Goal: Book appointment/travel/reservation

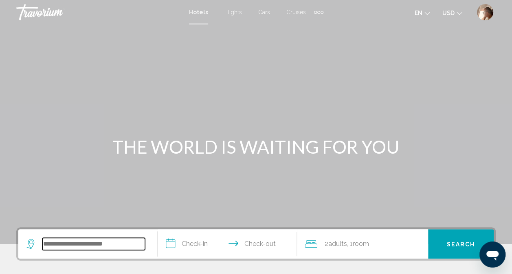
click at [75, 245] on input "Search widget" at bounding box center [93, 244] width 103 height 12
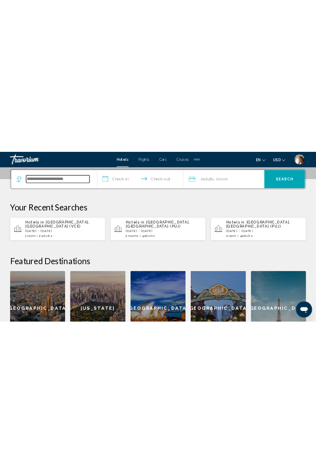
scroll to position [201, 0]
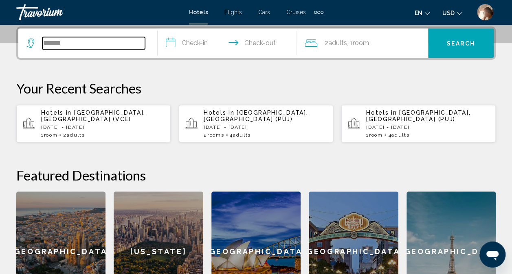
type input "*******"
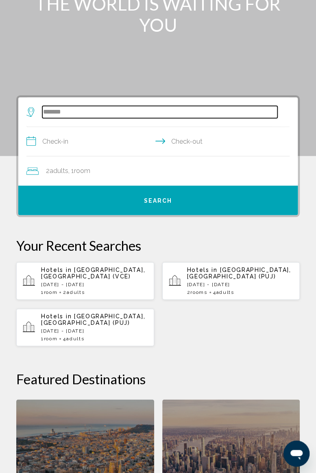
scroll to position [0, 0]
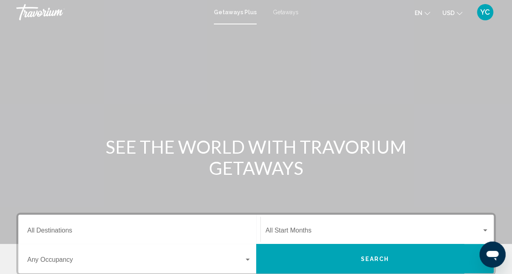
click at [283, 14] on span "Getaways" at bounding box center [286, 12] width 26 height 7
click at [39, 232] on input "Destination All Destinations" at bounding box center [139, 232] width 224 height 7
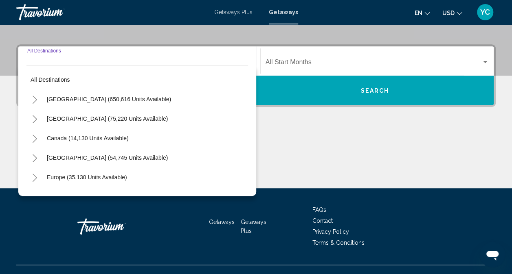
scroll to position [182, 0]
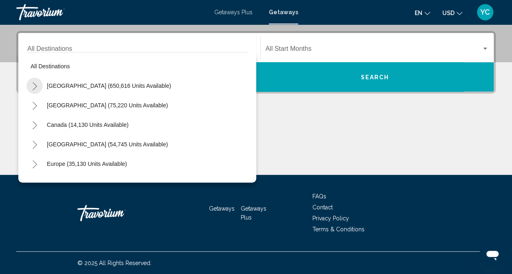
click at [34, 85] on icon "Toggle United States (650,616 units available)" at bounding box center [35, 86] width 6 height 8
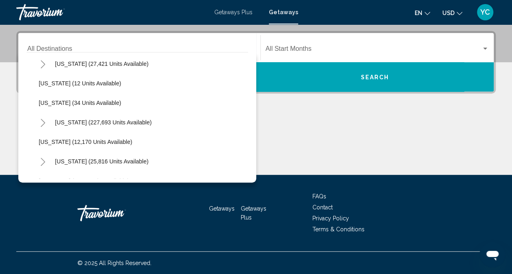
scroll to position [103, 0]
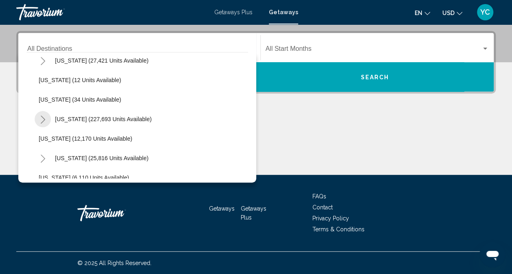
click at [42, 119] on icon "Toggle Florida (227,693 units available)" at bounding box center [43, 120] width 6 height 8
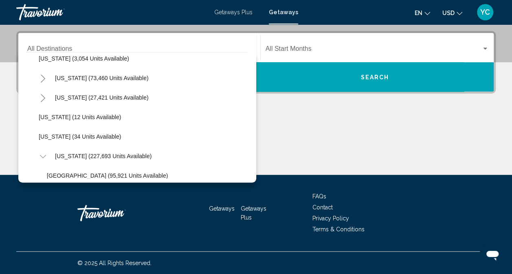
scroll to position [65, 0]
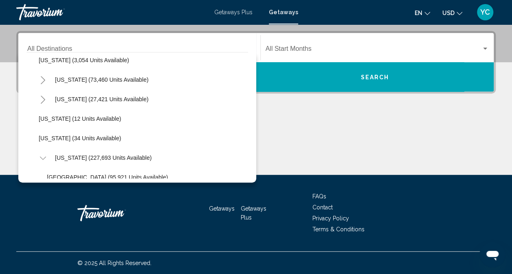
click at [305, 125] on div "Main content" at bounding box center [255, 144] width 479 height 61
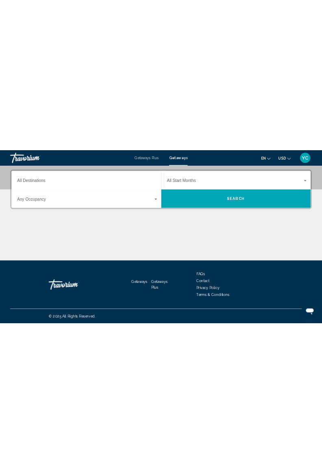
scroll to position [0, 0]
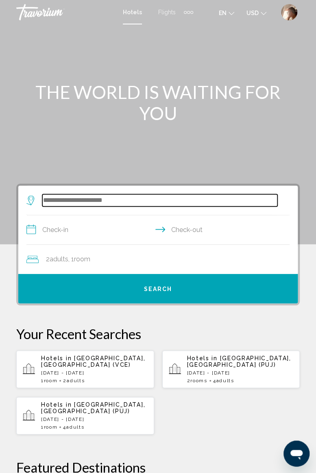
click at [128, 195] on input "Search widget" at bounding box center [159, 200] width 235 height 12
click at [93, 198] on input "Search widget" at bounding box center [159, 200] width 235 height 12
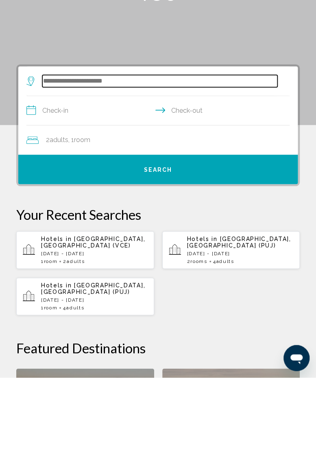
scroll to position [24, 0]
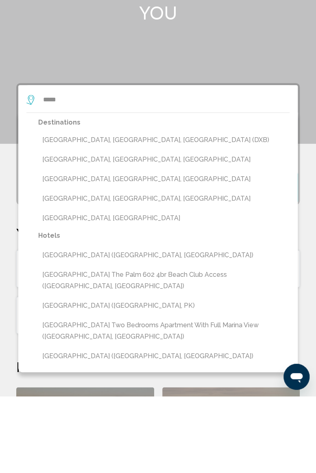
click at [154, 215] on button "Dubai, Dubai Emirate, United Arab Emirates (DXB)" at bounding box center [164, 216] width 252 height 15
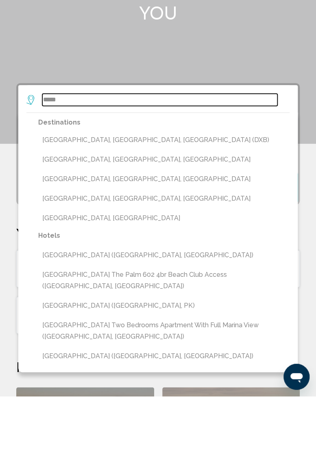
type input "**********"
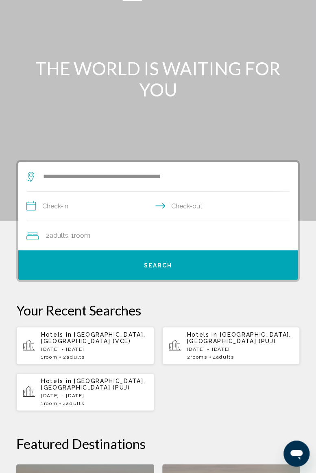
click at [98, 206] on input "**********" at bounding box center [159, 207] width 267 height 31
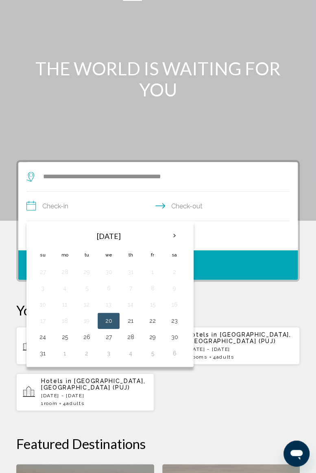
click at [175, 236] on th "Next month" at bounding box center [175, 236] width 22 height 18
click at [173, 236] on th "Next month" at bounding box center [175, 236] width 22 height 18
click at [173, 239] on th "Next month" at bounding box center [175, 236] width 22 height 18
click at [175, 273] on button "1" at bounding box center [174, 271] width 13 height 11
click at [175, 287] on button "8" at bounding box center [174, 287] width 13 height 11
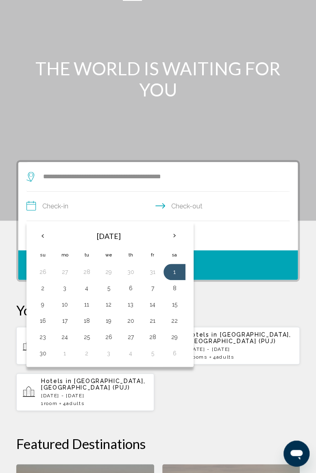
type input "**********"
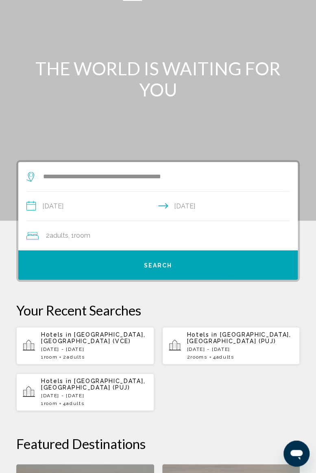
click at [169, 265] on span "Search" at bounding box center [158, 265] width 28 height 7
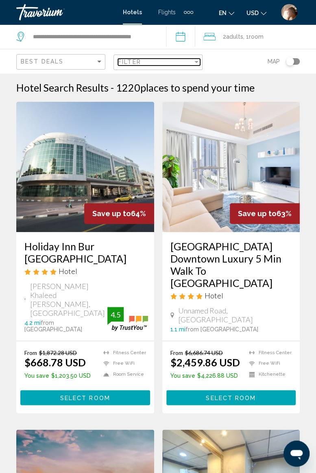
click at [197, 61] on div "Filter" at bounding box center [197, 62] width 4 height 2
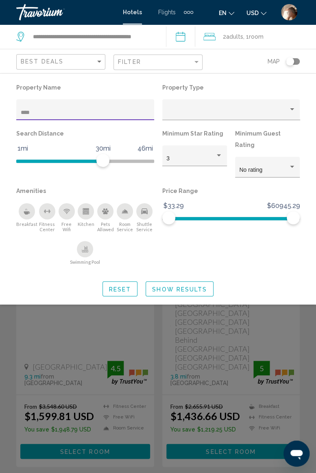
type input "*****"
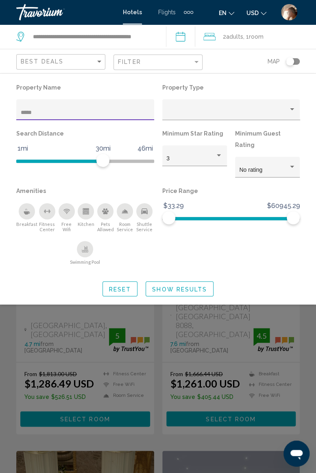
click at [304, 306] on div "Search widget" at bounding box center [158, 297] width 316 height 351
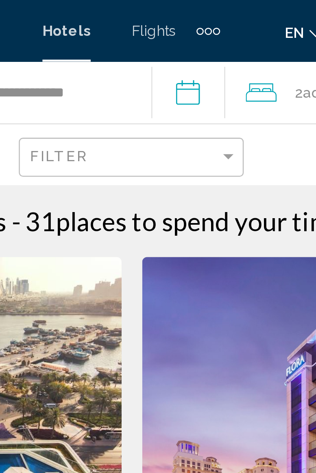
click at [169, 14] on span "Flights" at bounding box center [167, 12] width 18 height 7
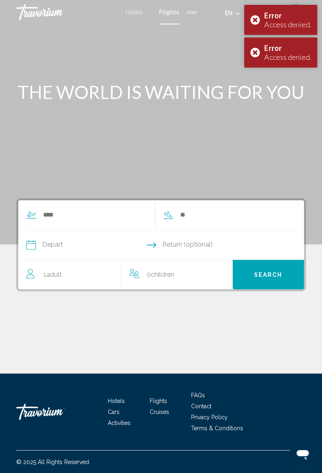
click at [190, 12] on div "Extra navigation items" at bounding box center [191, 12] width 3 height 3
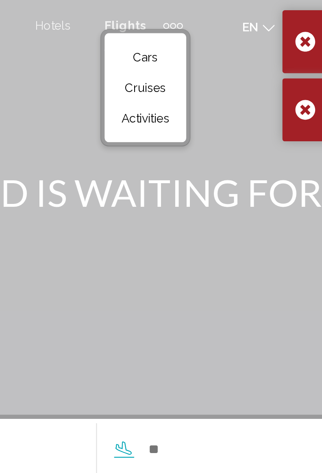
click at [180, 58] on span "Activities" at bounding box center [178, 56] width 23 height 7
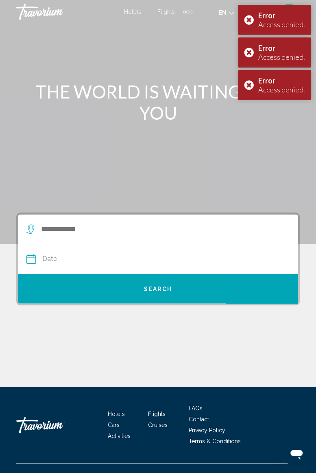
scroll to position [1, 0]
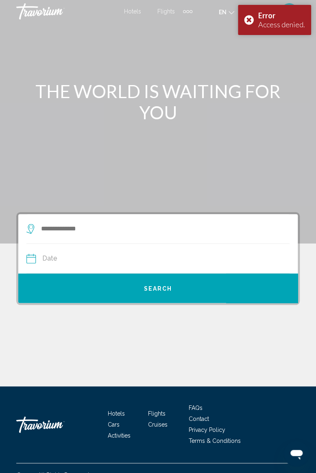
click at [82, 226] on input "Search widget" at bounding box center [165, 229] width 250 height 12
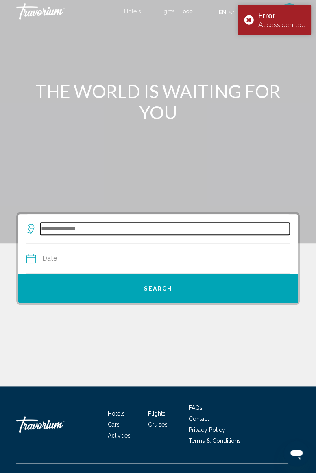
scroll to position [13, 0]
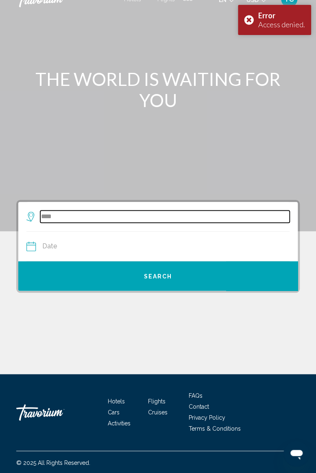
type input "*****"
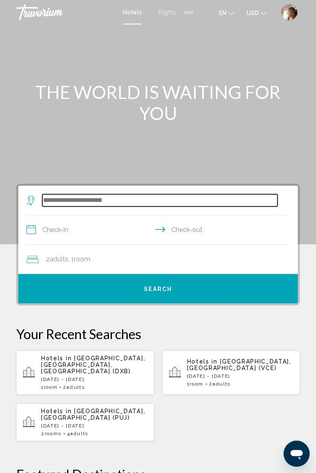
click at [111, 195] on input "Search widget" at bounding box center [159, 200] width 235 height 12
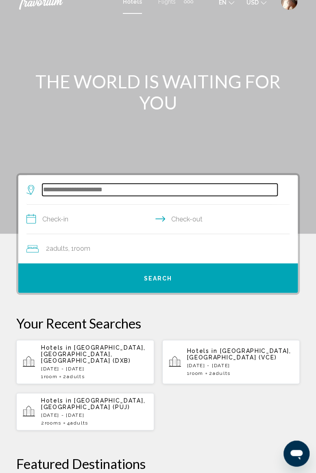
scroll to position [7, 0]
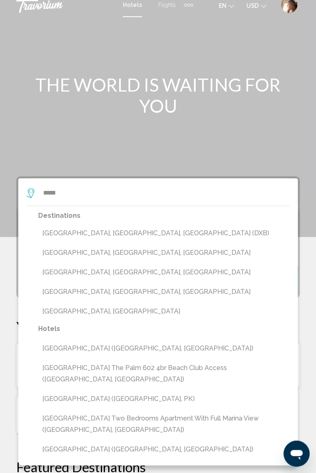
click at [103, 231] on button "[GEOGRAPHIC_DATA], [GEOGRAPHIC_DATA], [GEOGRAPHIC_DATA] (DXB)" at bounding box center [164, 233] width 252 height 15
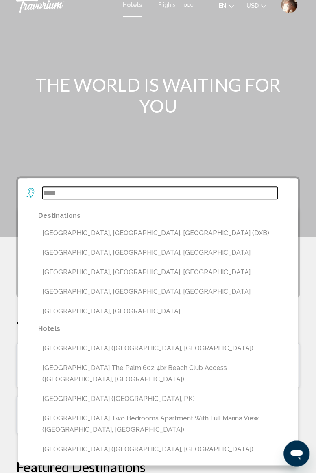
type input "**********"
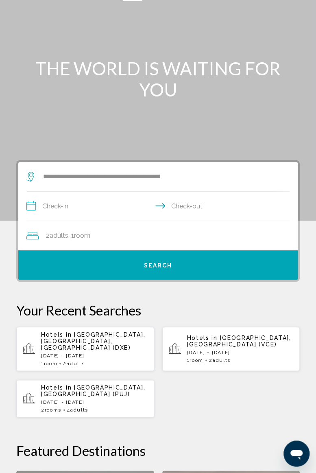
click at [92, 199] on input "**********" at bounding box center [159, 207] width 267 height 31
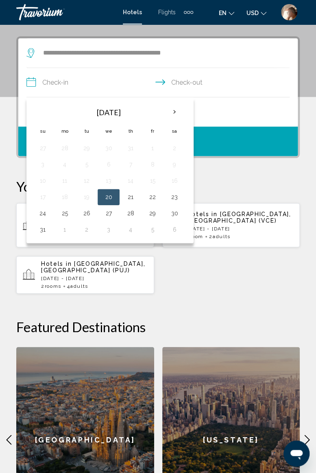
scroll to position [157, 0]
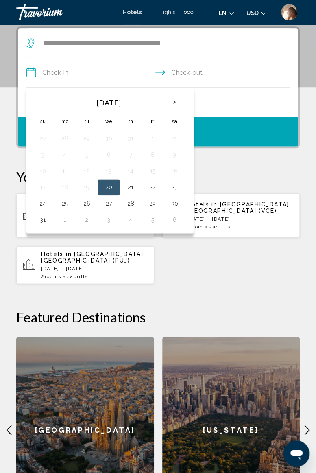
click at [175, 102] on th "Next month" at bounding box center [175, 102] width 22 height 18
click at [177, 98] on th "Next month" at bounding box center [175, 102] width 22 height 18
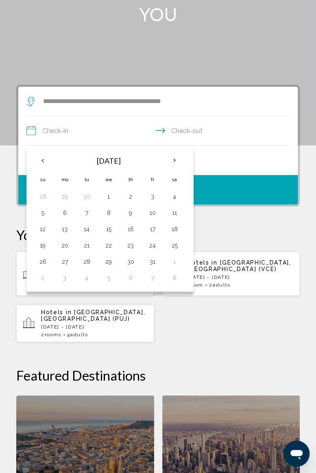
scroll to position [0, 0]
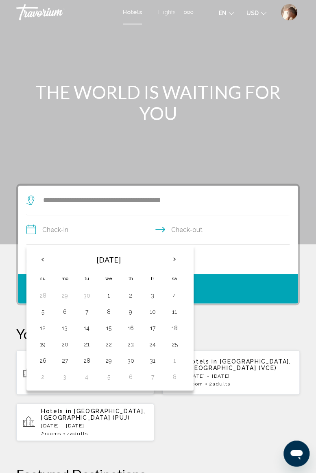
click at [188, 11] on div "Extra navigation items" at bounding box center [188, 12] width 3 height 3
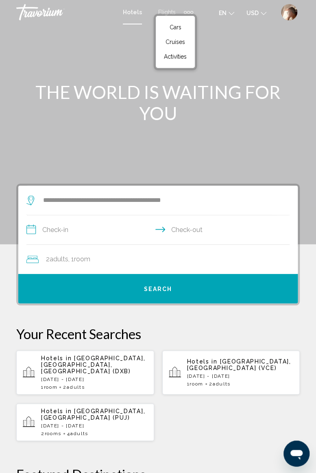
click at [180, 57] on span "Activities" at bounding box center [175, 56] width 23 height 7
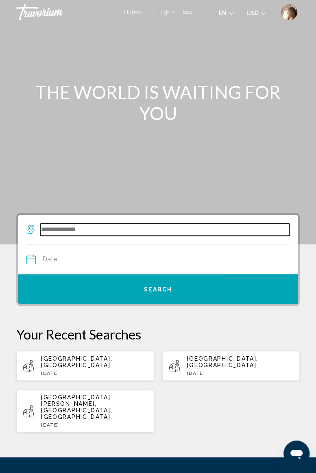
click at [82, 230] on input "Search widget" at bounding box center [165, 229] width 250 height 12
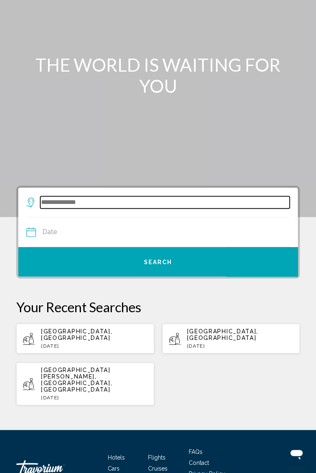
scroll to position [70, 0]
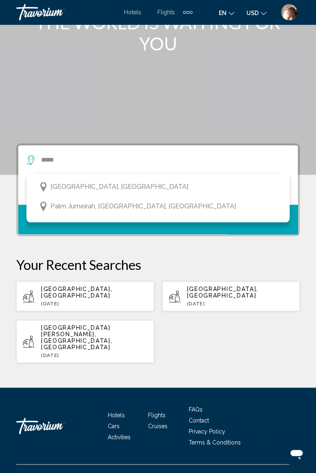
click at [99, 187] on span "[GEOGRAPHIC_DATA], [GEOGRAPHIC_DATA]" at bounding box center [119, 186] width 138 height 11
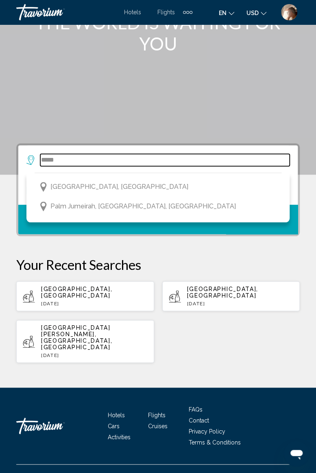
type input "**********"
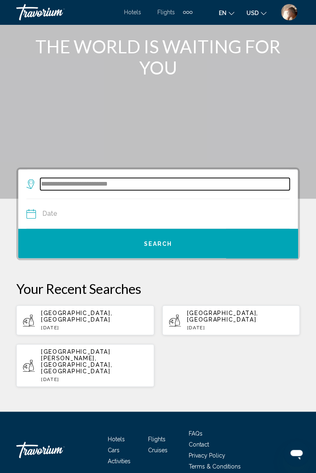
scroll to position [28, 0]
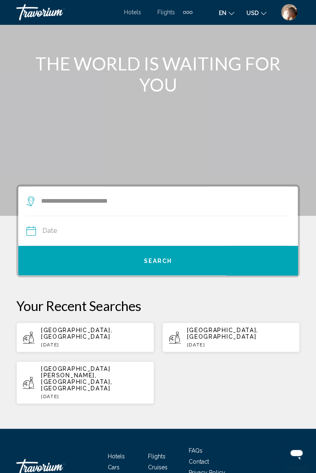
click at [70, 231] on input "Date" at bounding box center [91, 232] width 135 height 32
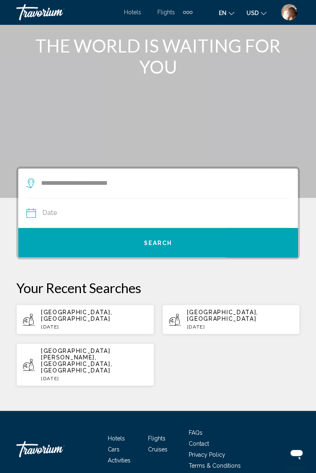
scroll to position [53, 0]
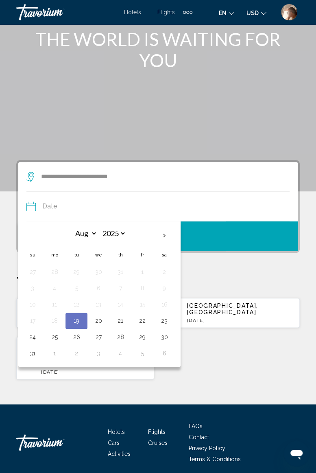
click at [164, 235] on th "Next month" at bounding box center [164, 236] width 22 height 18
click at [158, 232] on th "Next month" at bounding box center [164, 236] width 22 height 18
click at [160, 234] on th "Next month" at bounding box center [164, 236] width 22 height 18
select select "**"
click at [57, 288] on button "3" at bounding box center [54, 287] width 13 height 11
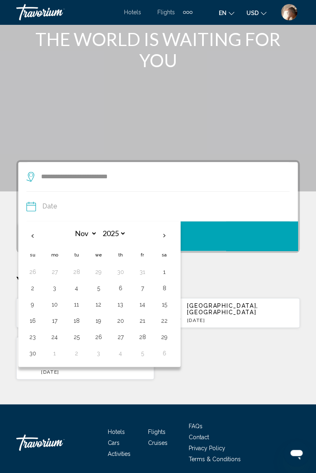
type input "**********"
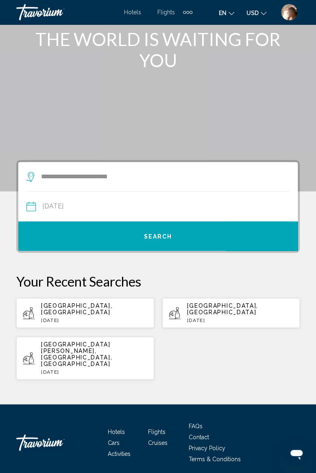
click at [158, 233] on span "Search" at bounding box center [158, 236] width 28 height 7
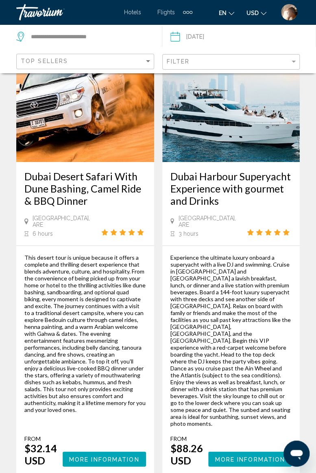
scroll to position [1825, 0]
